Goal: Transaction & Acquisition: Purchase product/service

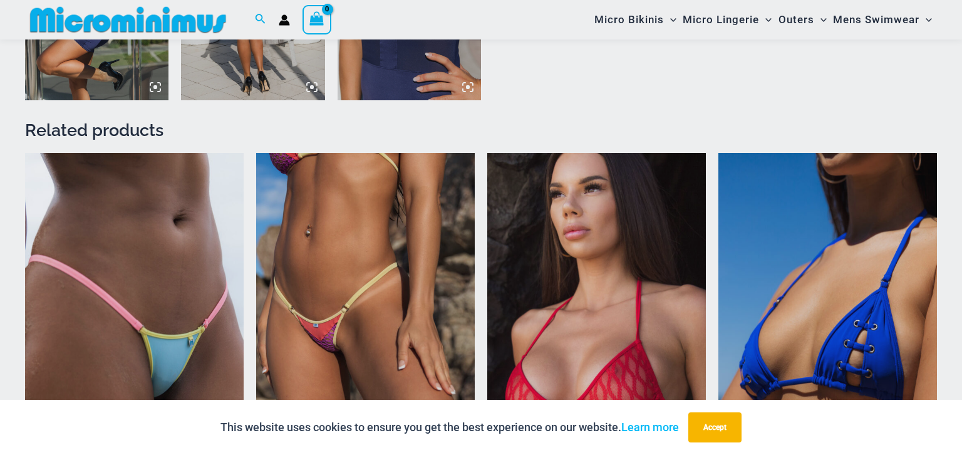
scroll to position [1390, 0]
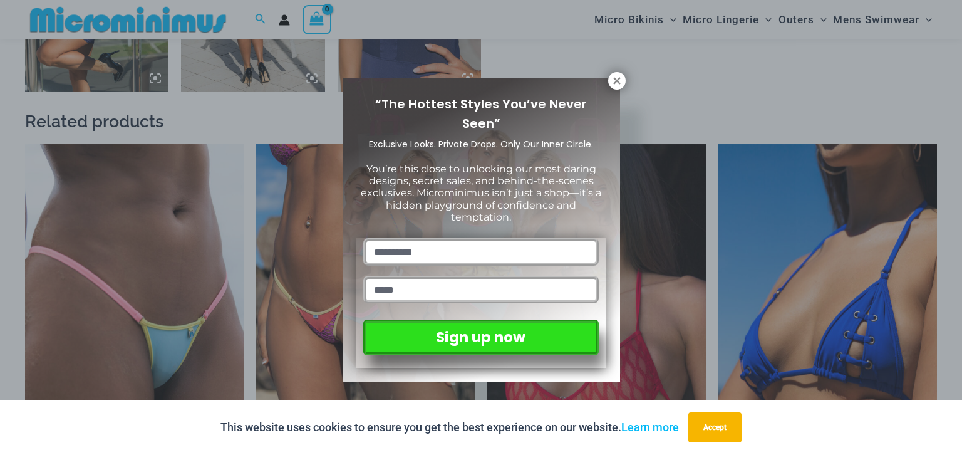
click at [597, 96] on div "“The Hottest Styles You’ve Never Seen” Exclusive Looks. Private Drops. Only Our…" at bounding box center [481, 229] width 250 height 276
click at [618, 83] on icon at bounding box center [616, 80] width 7 height 7
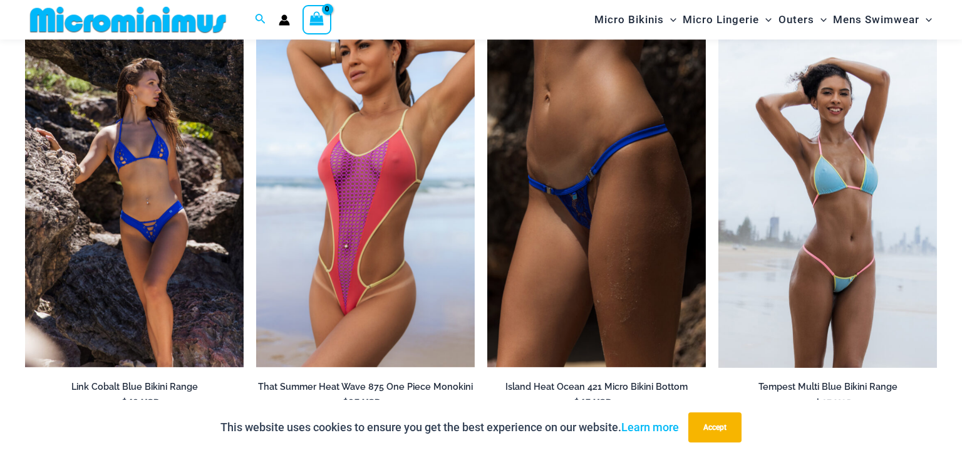
scroll to position [1944, 0]
click at [256, 39] on img at bounding box center [256, 39] width 0 height 0
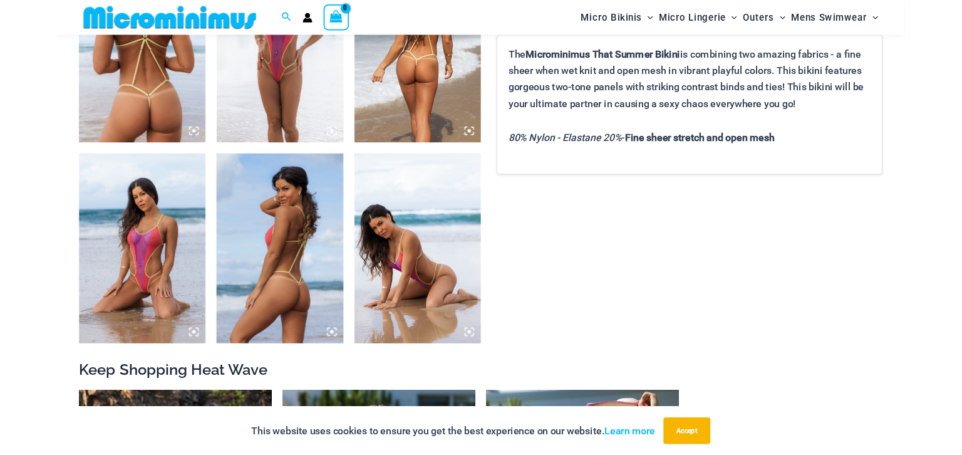
scroll to position [869, 0]
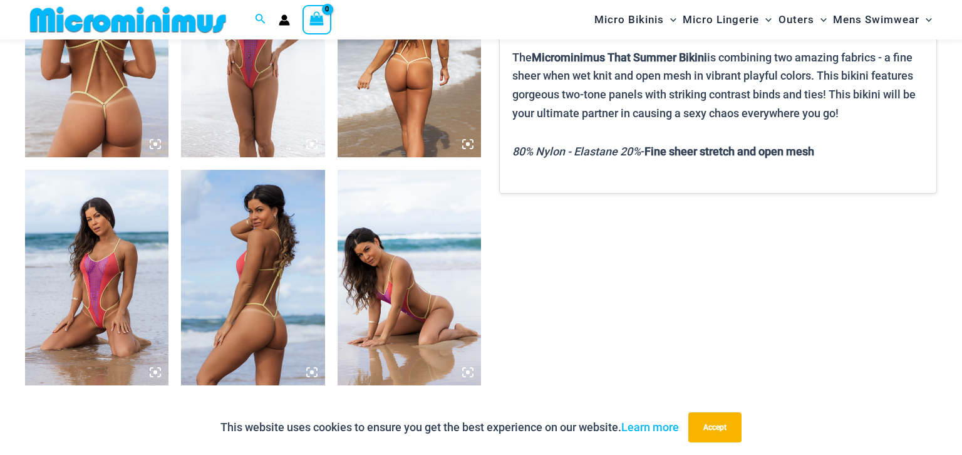
click at [93, 271] on img at bounding box center [96, 277] width 143 height 215
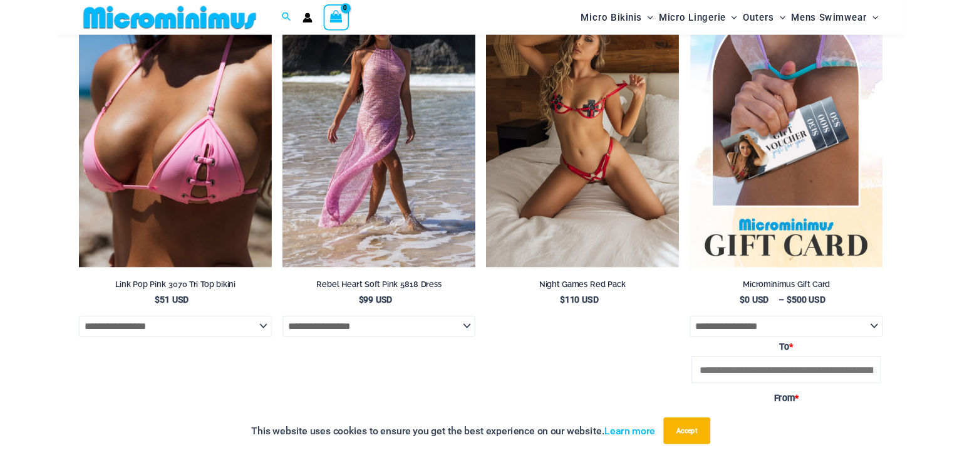
scroll to position [2473, 0]
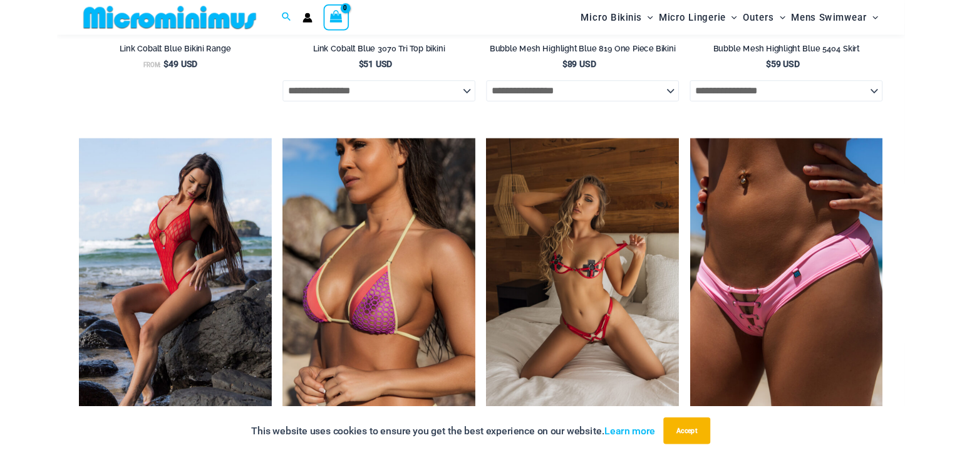
scroll to position [1699, 0]
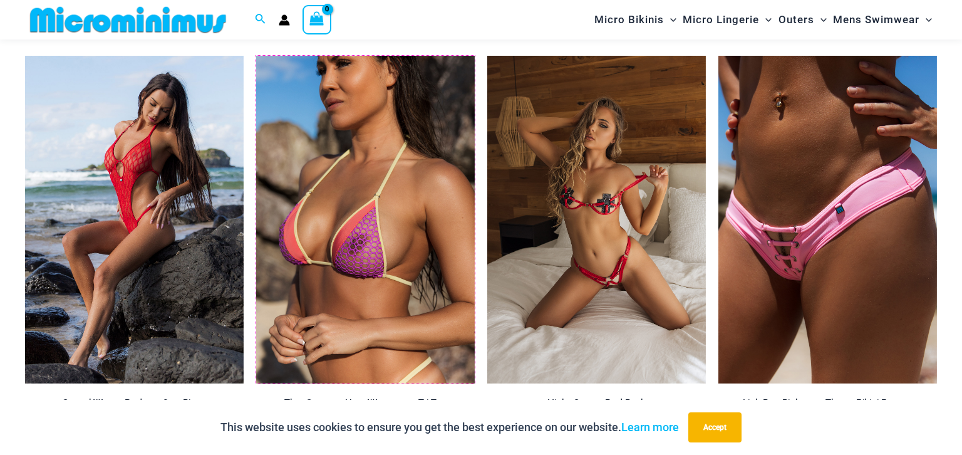
click at [256, 56] on img at bounding box center [256, 56] width 0 height 0
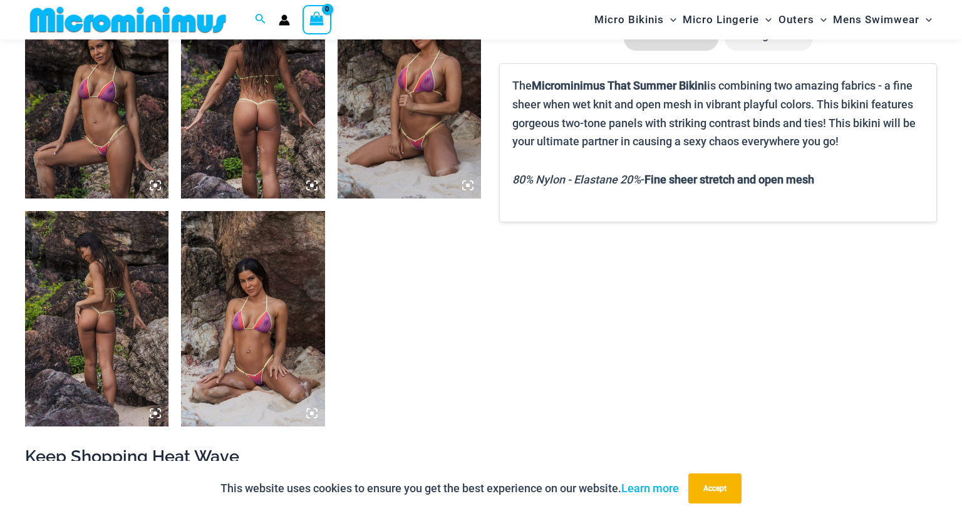
scroll to position [828, 0]
click at [88, 162] on img at bounding box center [96, 89] width 143 height 215
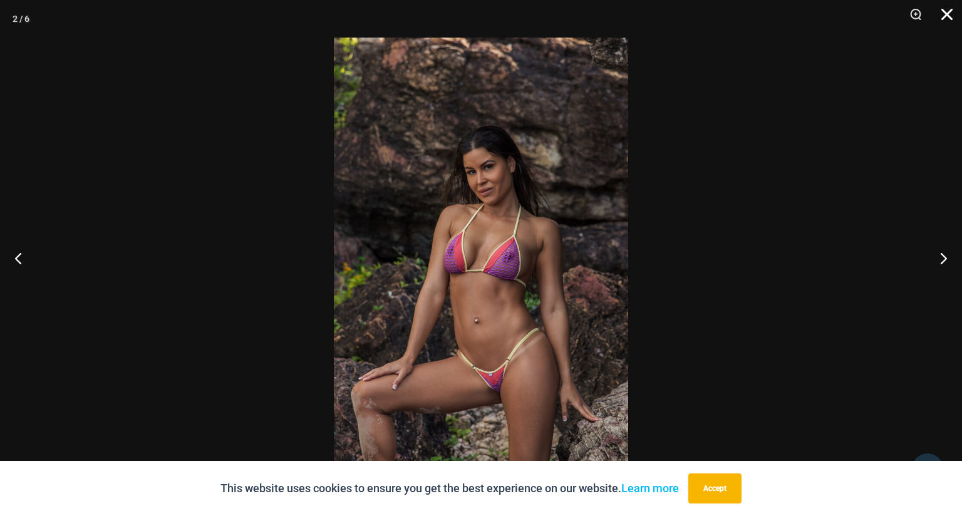
click at [934, 20] on button "Close" at bounding box center [942, 19] width 31 height 38
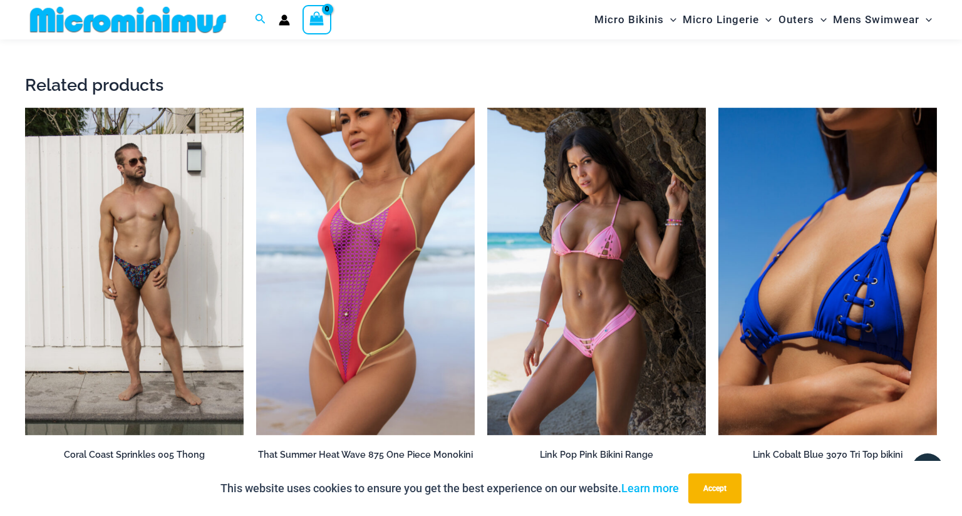
scroll to position [1666, 0]
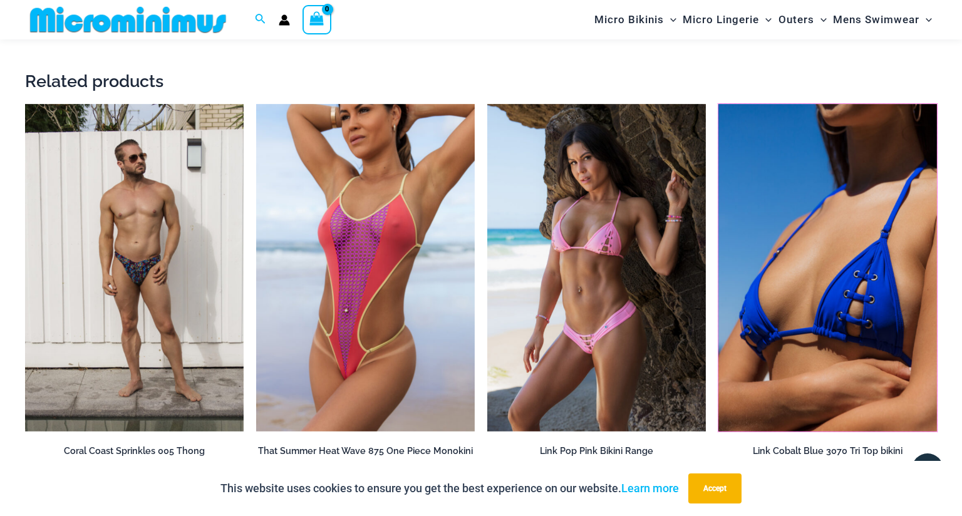
click at [718, 104] on img at bounding box center [718, 104] width 0 height 0
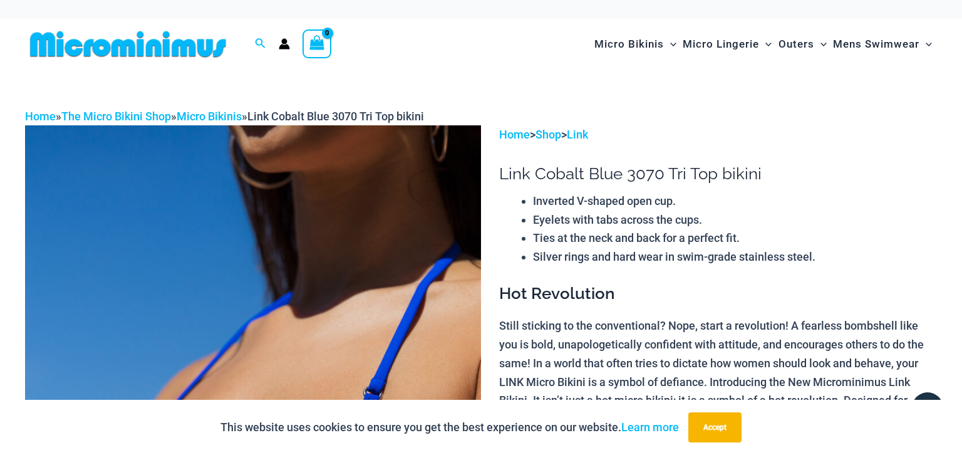
click at [823, 43] on icon "Menu Toggle" at bounding box center [823, 44] width 6 height 6
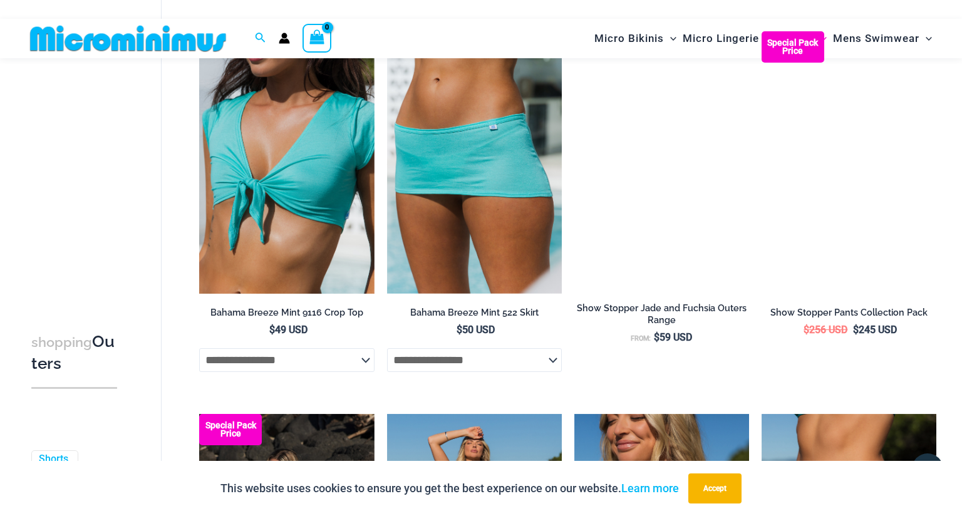
scroll to position [581, 0]
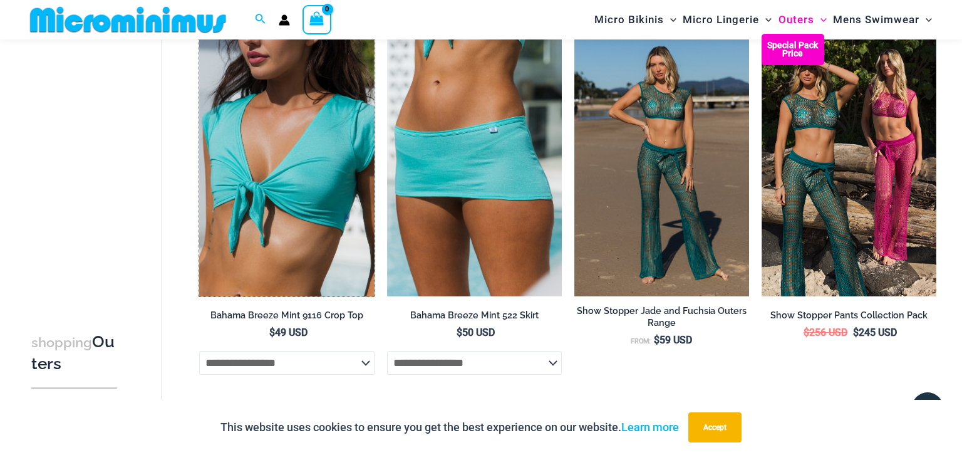
click at [199, 34] on img at bounding box center [199, 34] width 0 height 0
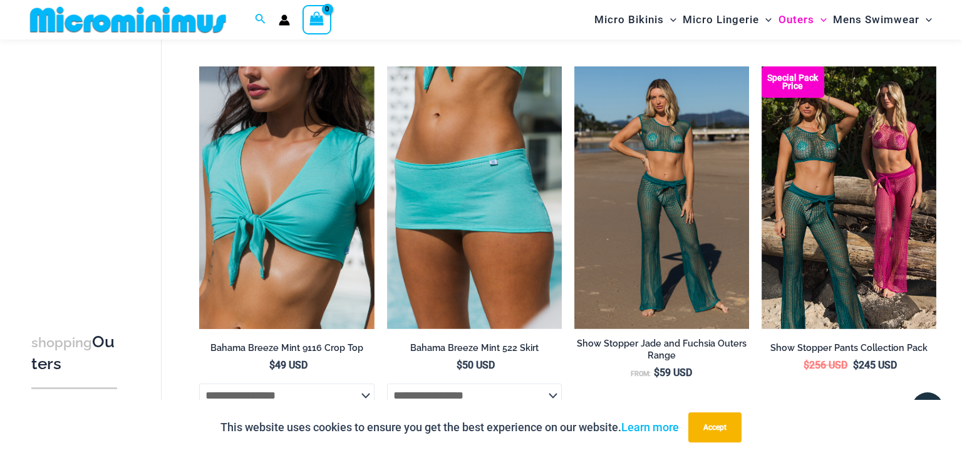
scroll to position [544, 0]
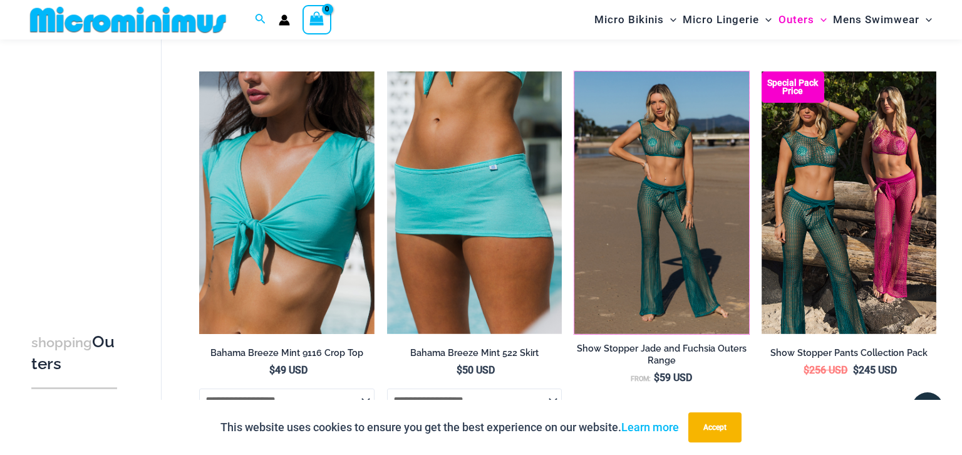
click at [574, 71] on img at bounding box center [574, 71] width 0 height 0
click at [762, 71] on img at bounding box center [762, 71] width 0 height 0
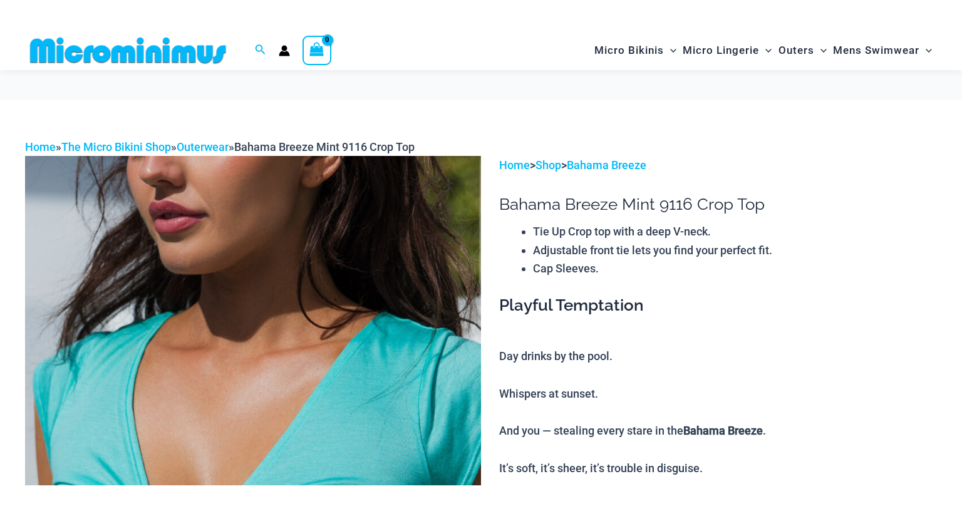
scroll to position [713, 0]
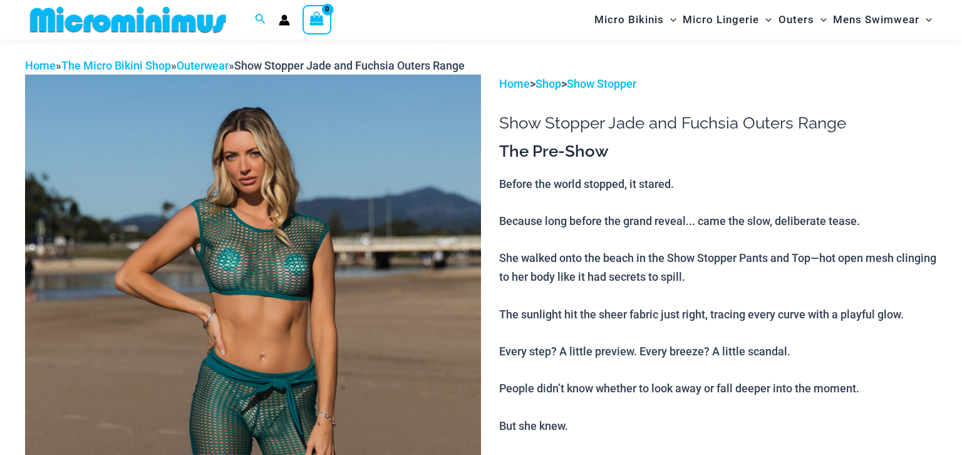
scroll to position [63, 0]
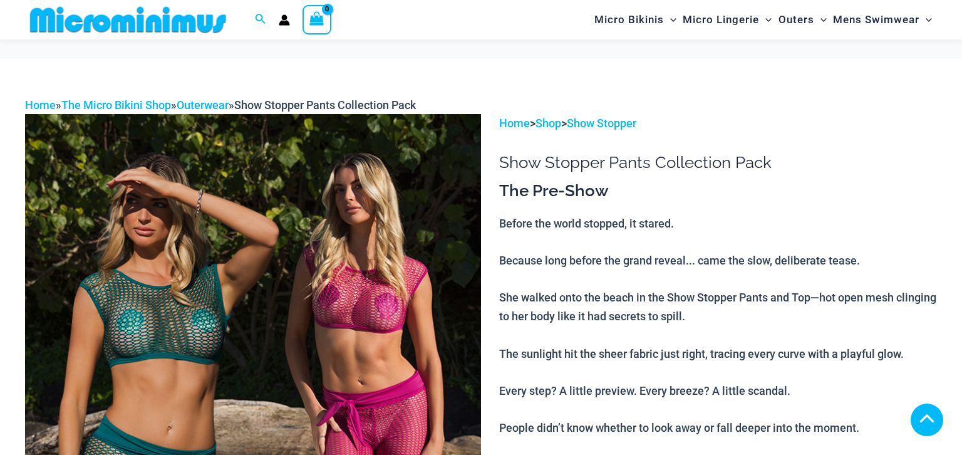
scroll to position [872, 0]
